Goal: Task Accomplishment & Management: Manage account settings

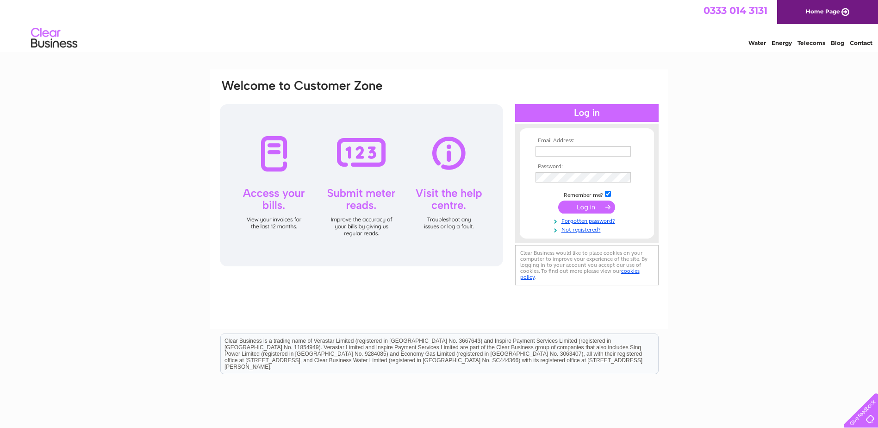
click at [559, 151] on input "text" at bounding box center [583, 151] width 95 height 10
type input "[PERSON_NAME][EMAIL_ADDRESS][DOMAIN_NAME]"
drag, startPoint x: 620, startPoint y: 150, endPoint x: 512, endPoint y: 150, distance: 107.9
click at [512, 150] on div "Email Address: ssingh@edgeshoes.com Password:" at bounding box center [439, 184] width 441 height 210
click at [583, 221] on link "Forgotten password?" at bounding box center [588, 221] width 105 height 9
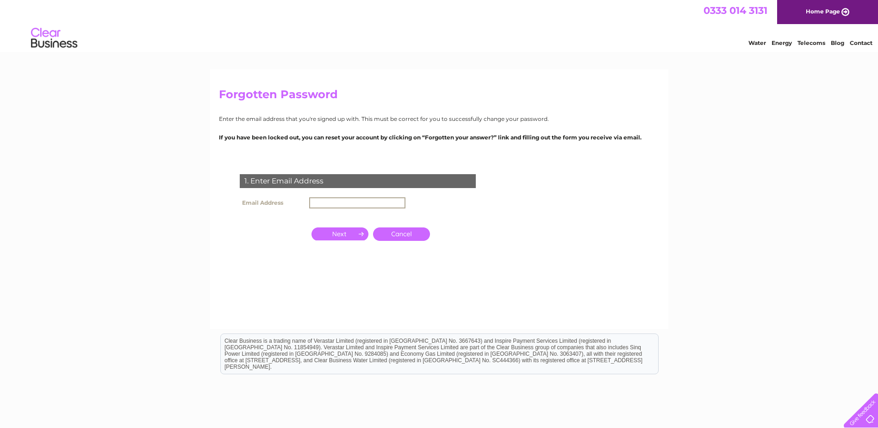
click at [329, 201] on input "text" at bounding box center [357, 202] width 96 height 11
type input "[PERSON_NAME][EMAIL_ADDRESS][DOMAIN_NAME]"
click at [342, 235] on input "button" at bounding box center [340, 233] width 57 height 13
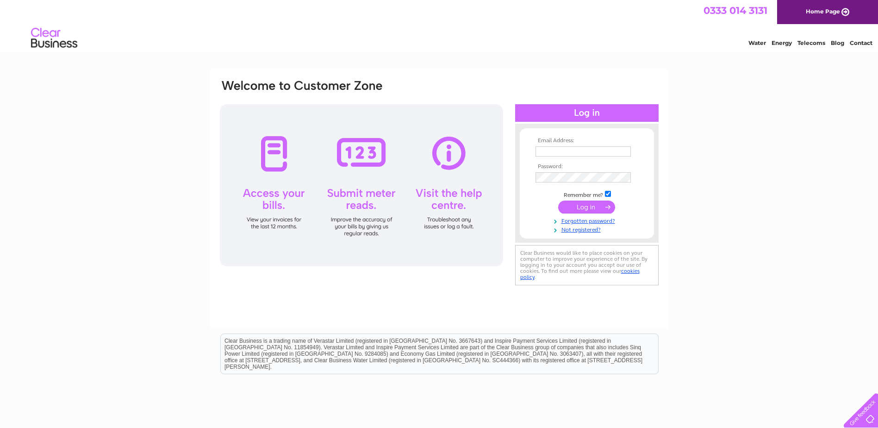
click at [559, 150] on input "text" at bounding box center [583, 151] width 95 height 10
type input "sales@edgeshoes.com"
drag, startPoint x: 617, startPoint y: 151, endPoint x: 497, endPoint y: 154, distance: 119.5
click at [497, 154] on div "Email Address: sales@edgeshoes.com Password:" at bounding box center [439, 184] width 441 height 210
click at [551, 154] on input "text" at bounding box center [584, 151] width 96 height 11
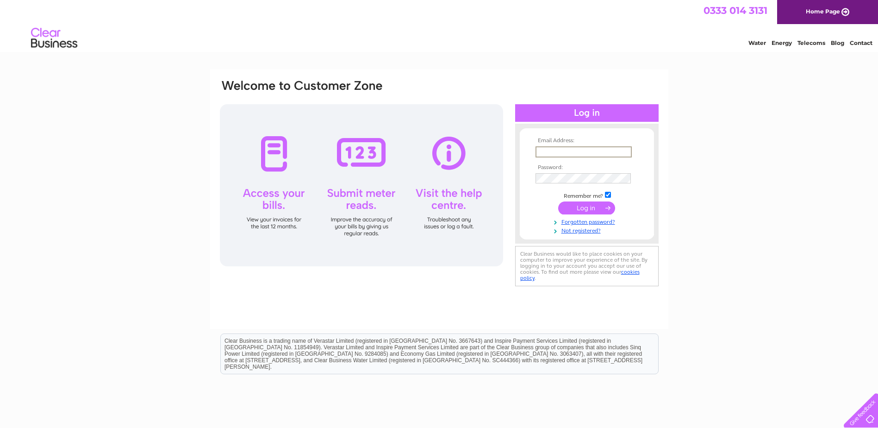
type input "[PERSON_NAME][EMAIL_ADDRESS][DOMAIN_NAME]"
click at [561, 46] on div "Water Energy Telecoms Blog Contact" at bounding box center [439, 39] width 878 height 30
click at [589, 220] on link "Forgotten password?" at bounding box center [588, 220] width 105 height 9
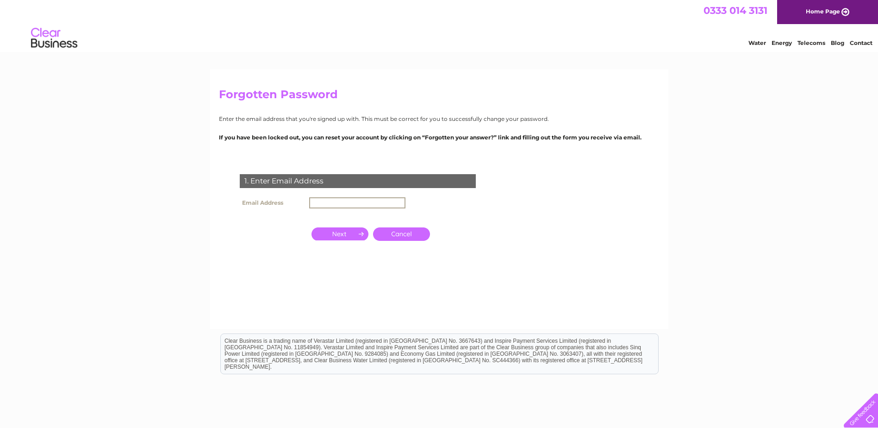
click at [379, 205] on input "text" at bounding box center [357, 202] width 96 height 11
type input "[PERSON_NAME][EMAIL_ADDRESS][DOMAIN_NAME]"
click at [351, 230] on input "button" at bounding box center [340, 233] width 57 height 13
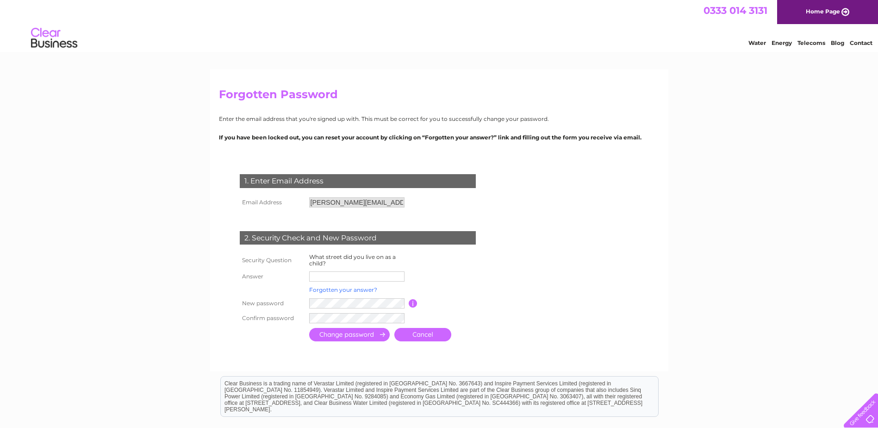
click at [356, 289] on link "Forgotten your answer?" at bounding box center [343, 289] width 68 height 7
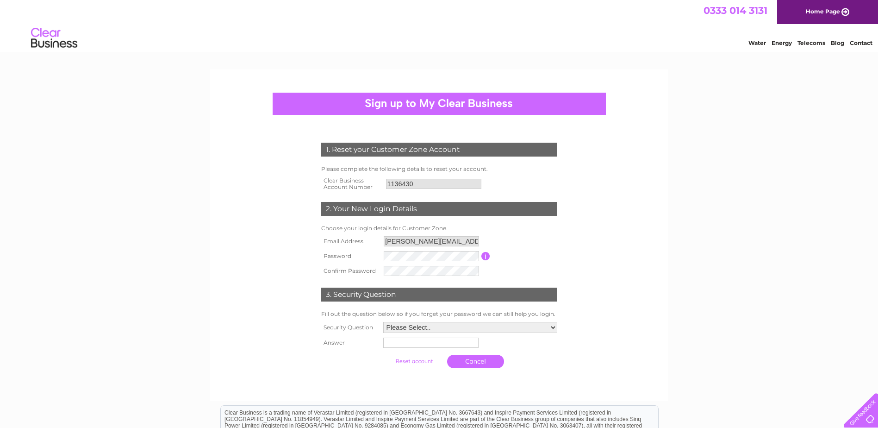
click at [486, 257] on input "button" at bounding box center [486, 256] width 9 height 8
click at [431, 328] on select "Please Select.. In what town or city was your first job? In what town or city d…" at bounding box center [469, 328] width 175 height 12
